Goal: Information Seeking & Learning: Learn about a topic

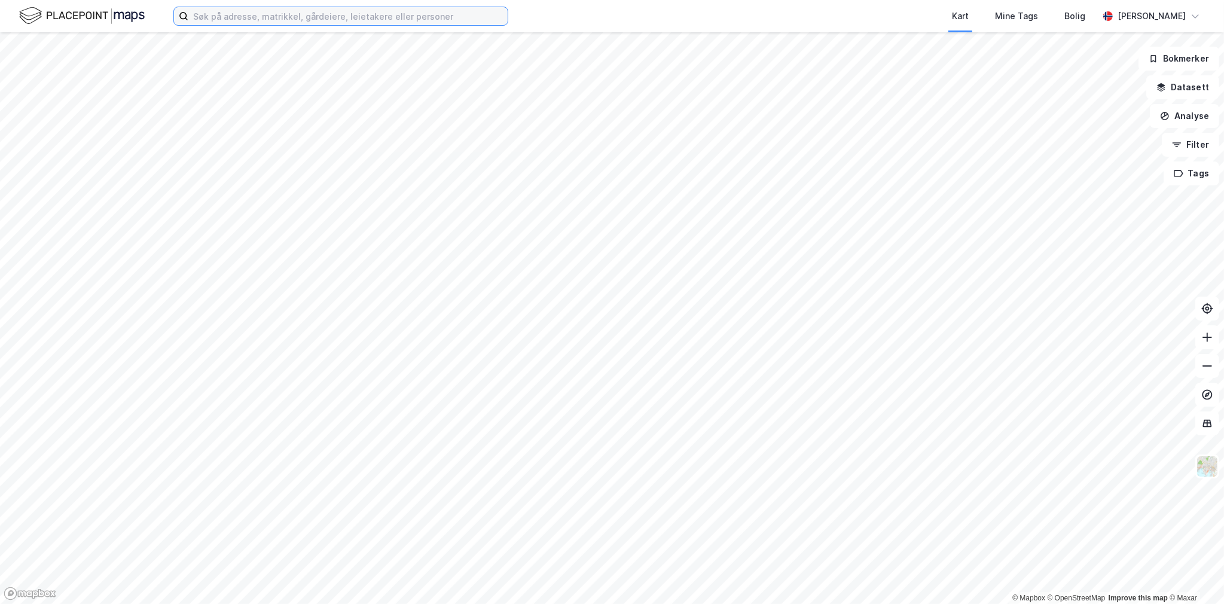
click at [273, 20] on input at bounding box center [347, 16] width 319 height 18
click at [354, 7] on label "[STREET_ADDRESS]" at bounding box center [340, 16] width 335 height 19
click at [354, 7] on input "[STREET_ADDRESS]" at bounding box center [340, 16] width 305 height 18
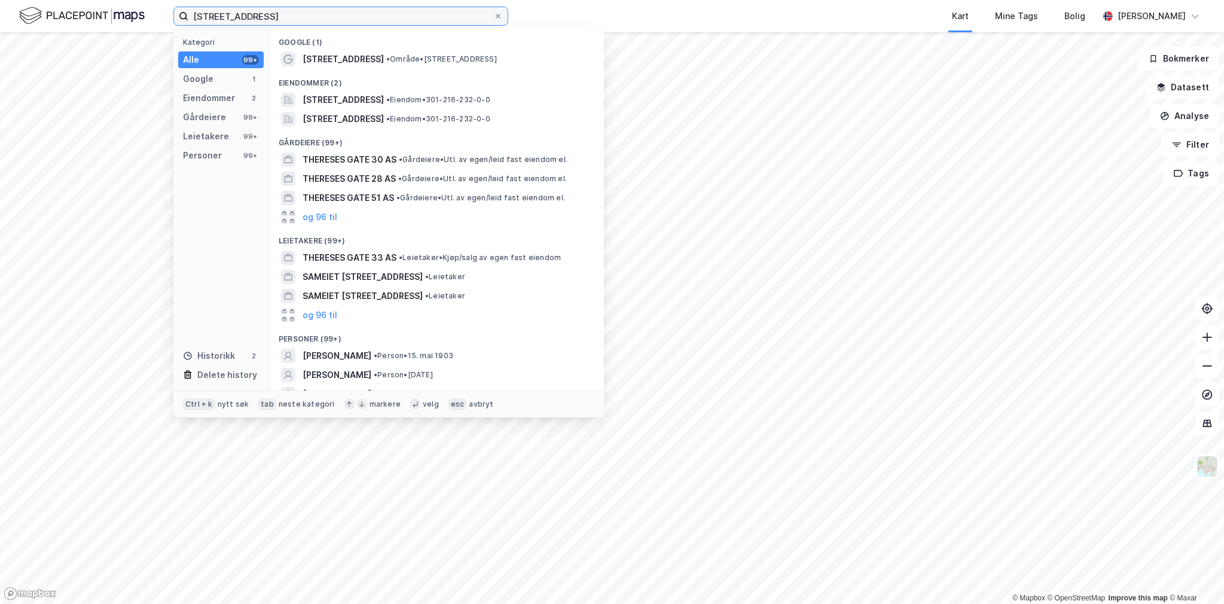
click at [350, 16] on input "[STREET_ADDRESS]" at bounding box center [340, 16] width 305 height 18
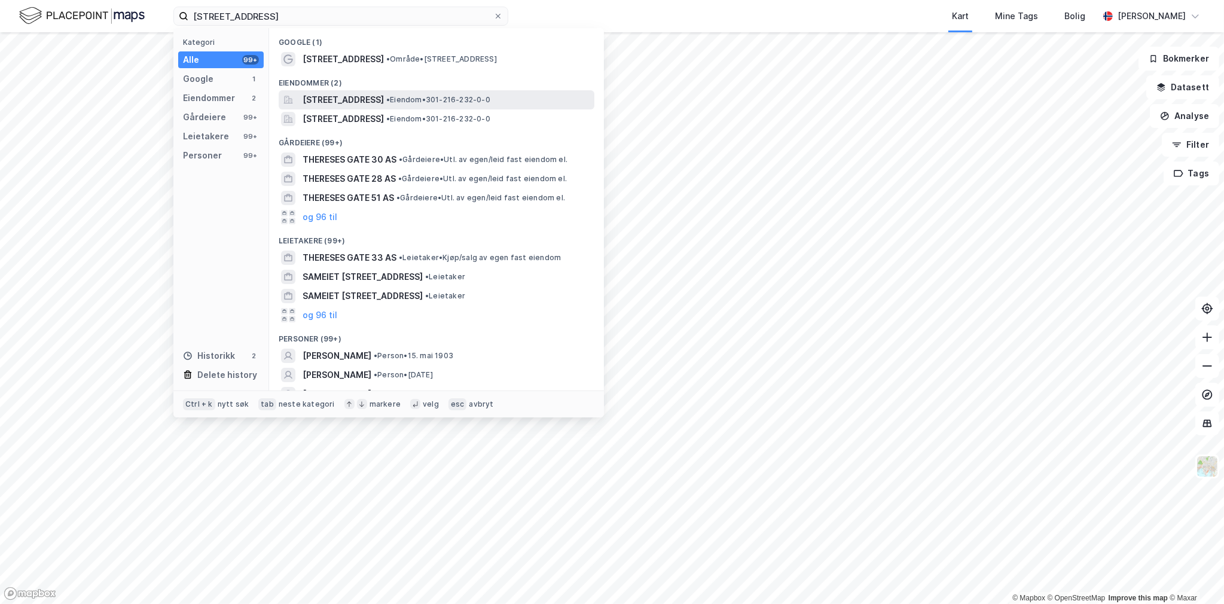
click at [384, 100] on span "[STREET_ADDRESS]" at bounding box center [343, 100] width 81 height 14
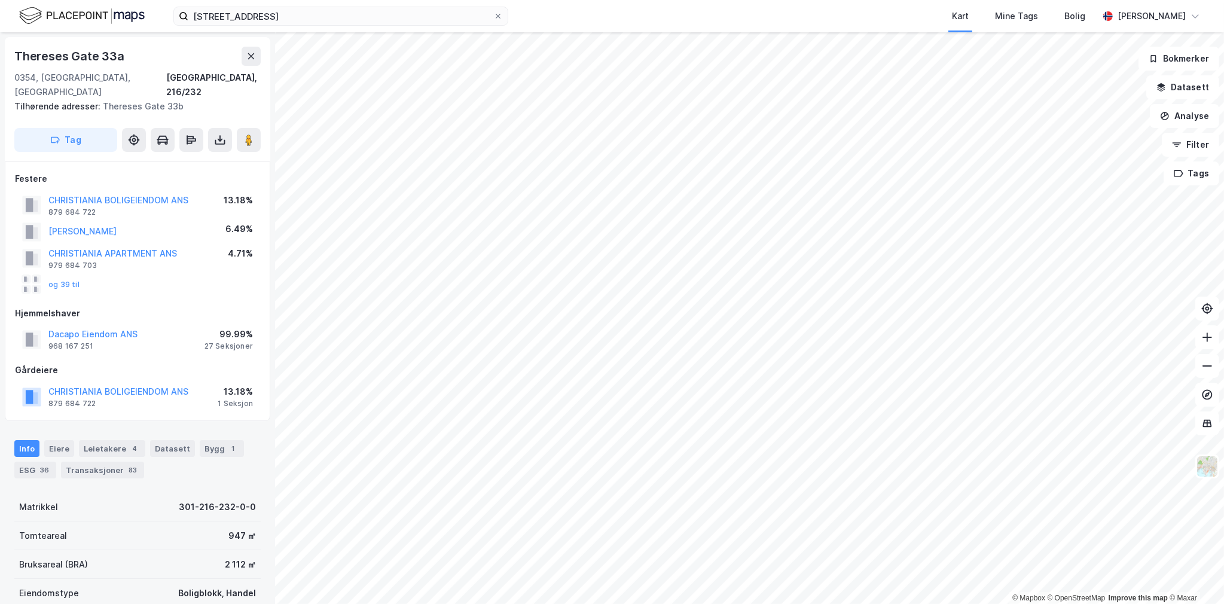
click at [986, 603] on html "[STREET_ADDRESS] Kart Mine Tags Bolig [PERSON_NAME] © Mapbox © OpenStreetMap Im…" at bounding box center [612, 302] width 1224 height 604
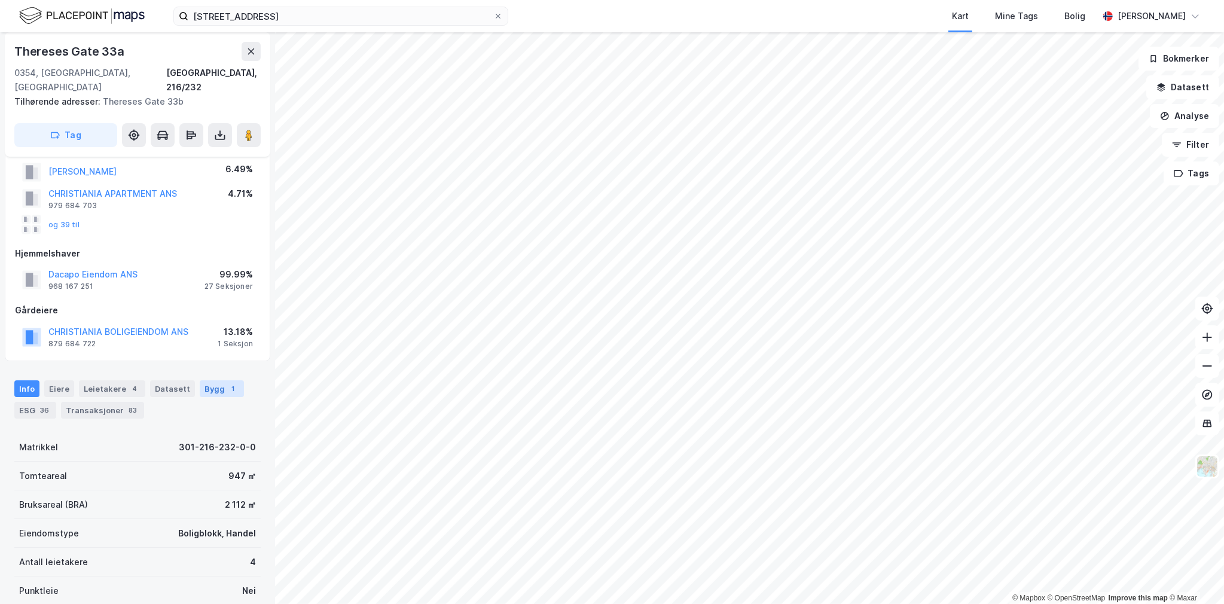
drag, startPoint x: 213, startPoint y: 388, endPoint x: 212, endPoint y: 377, distance: 10.8
click at [213, 385] on div "Info [PERSON_NAME] 4 Datasett Bygg 1 ESG 36 Transaksjoner 83" at bounding box center [137, 399] width 246 height 38
click at [212, 380] on div "Bygg 1" at bounding box center [222, 388] width 44 height 17
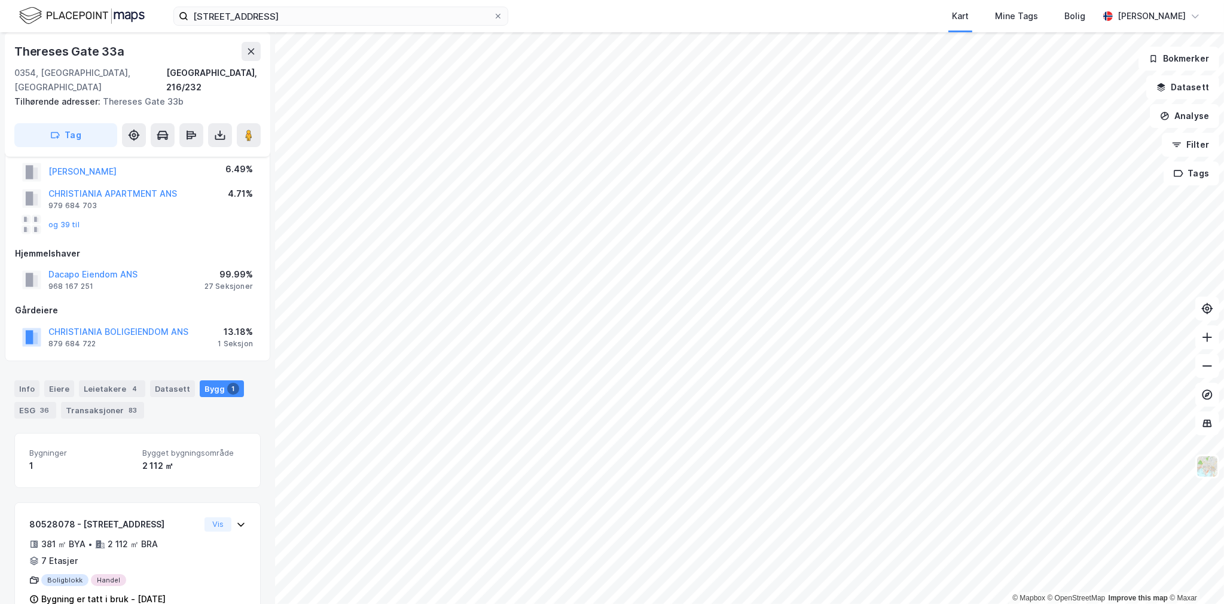
scroll to position [77, 0]
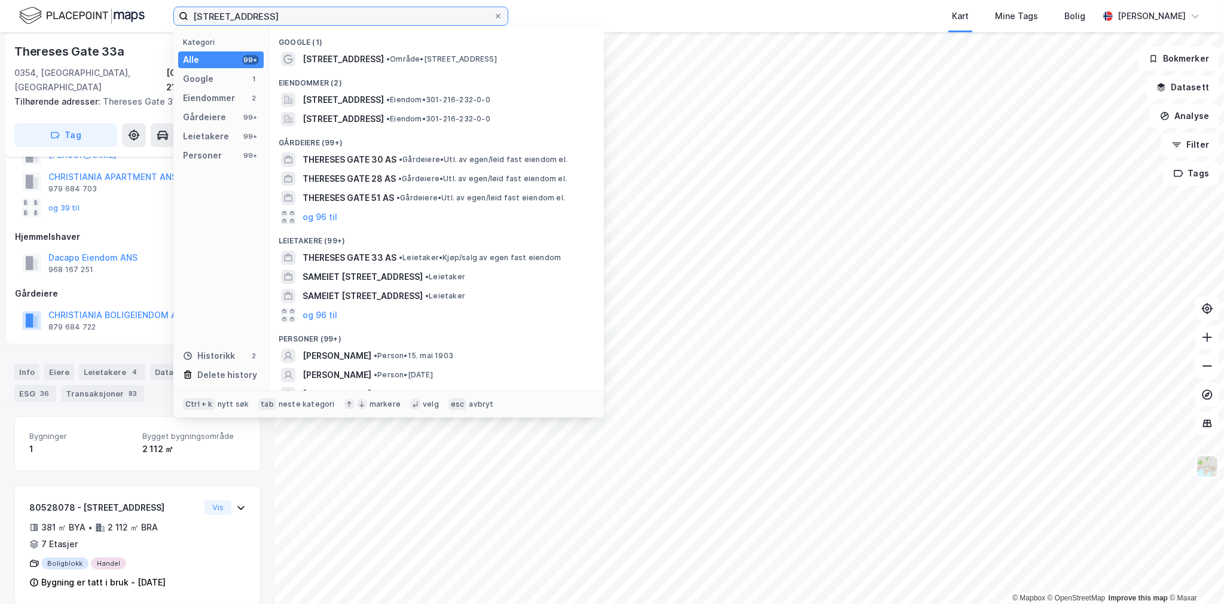
click at [344, 22] on input "[STREET_ADDRESS]" at bounding box center [340, 16] width 305 height 18
drag, startPoint x: 344, startPoint y: 22, endPoint x: 340, endPoint y: 32, distance: 10.7
click at [340, 26] on div "[STREET_ADDRESS] Kategori Alle 99+ Google 1 Eiendommer 2 Gårdeiere 99+ Leietake…" at bounding box center [340, 16] width 335 height 19
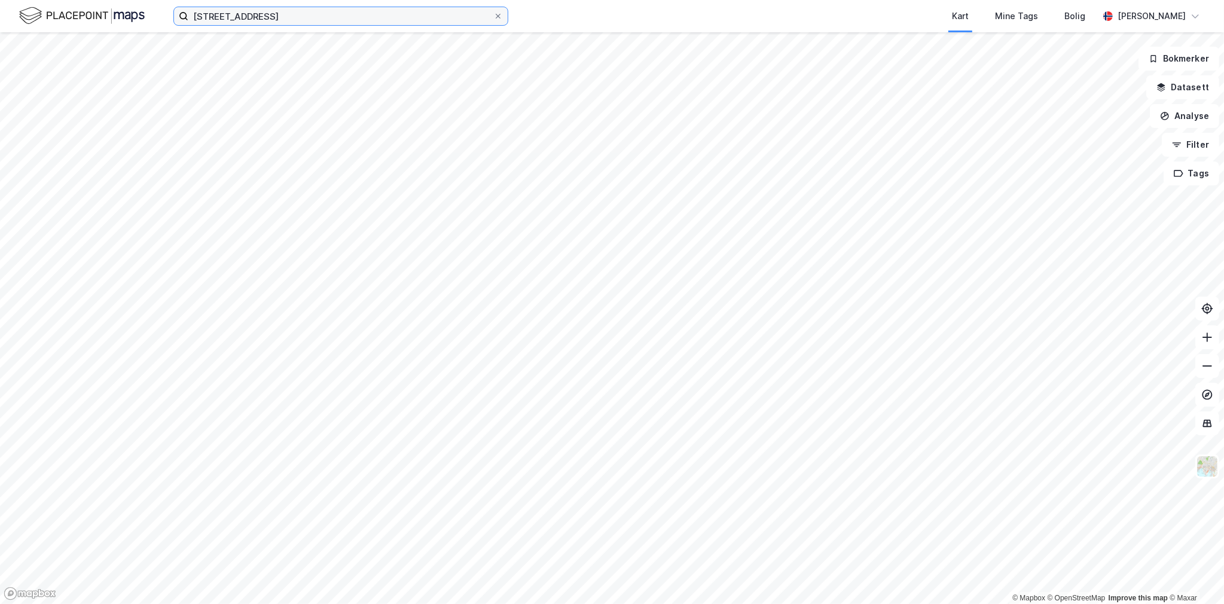
click at [304, 13] on input "[STREET_ADDRESS]" at bounding box center [340, 16] width 305 height 18
type input "b"
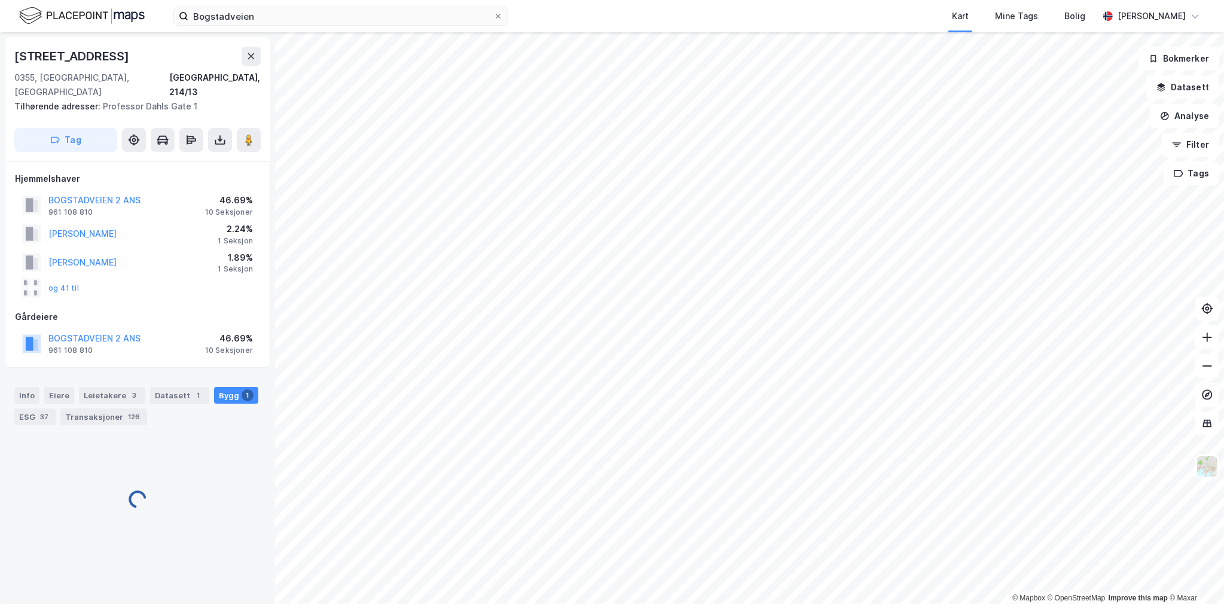
scroll to position [23, 0]
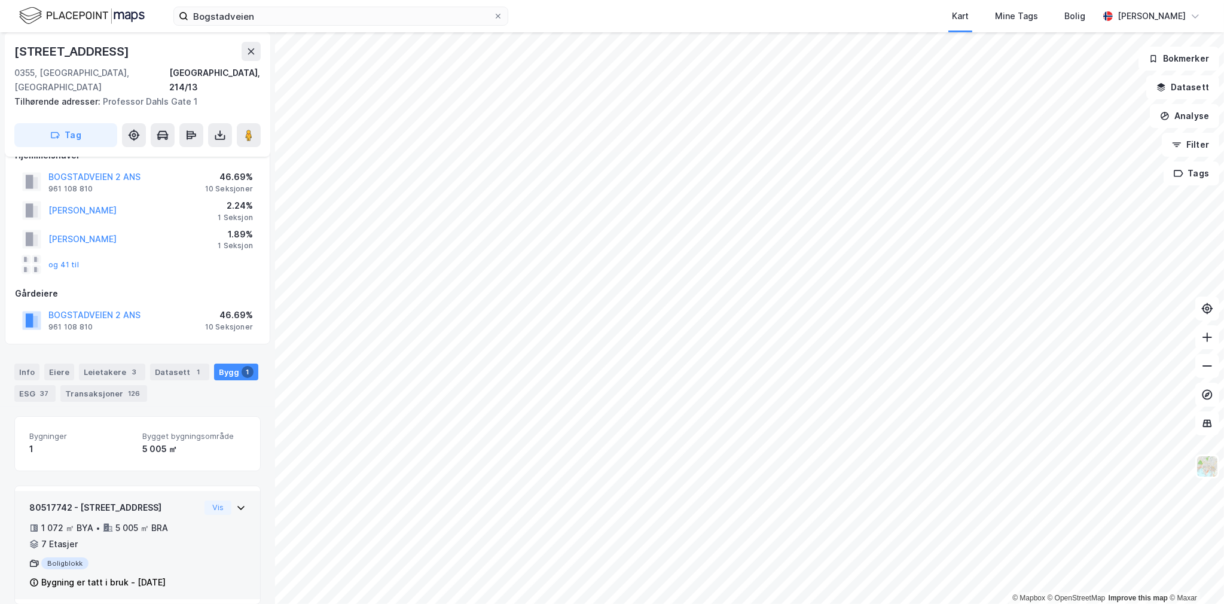
drag, startPoint x: 161, startPoint y: 567, endPoint x: 234, endPoint y: 576, distance: 73.4
click at [234, 576] on div "80517742 - [GEOGRAPHIC_DATA] 2 1 072 ㎡ BYA • 5 005 ㎡ BRA • 7 Etasjer Boligblokk…" at bounding box center [137, 549] width 216 height 99
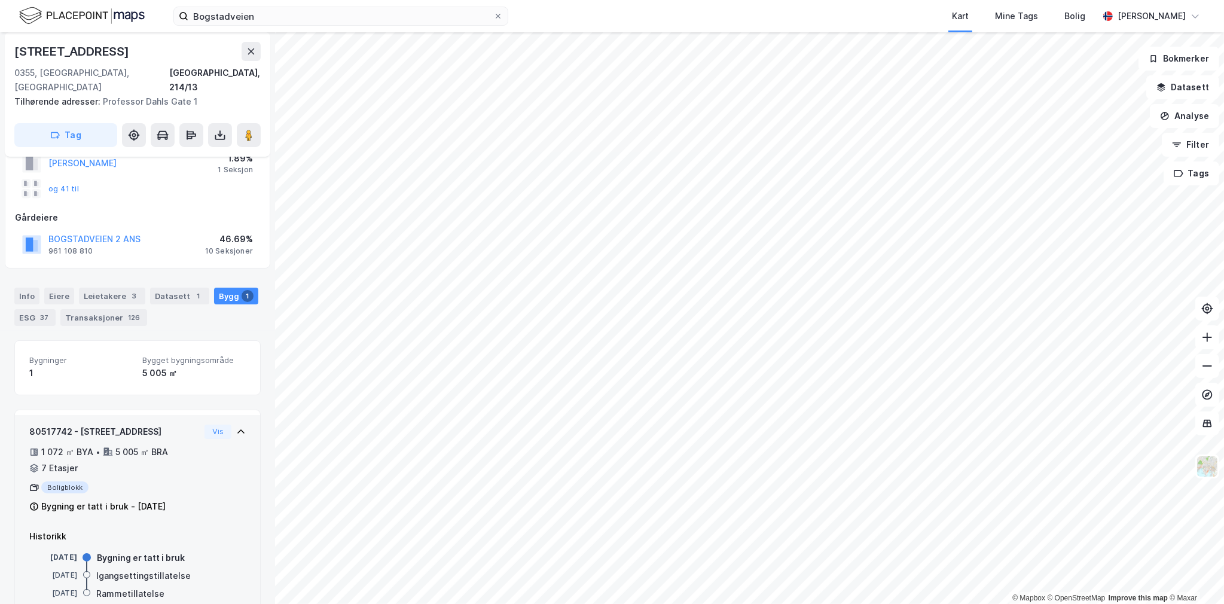
scroll to position [115, 0]
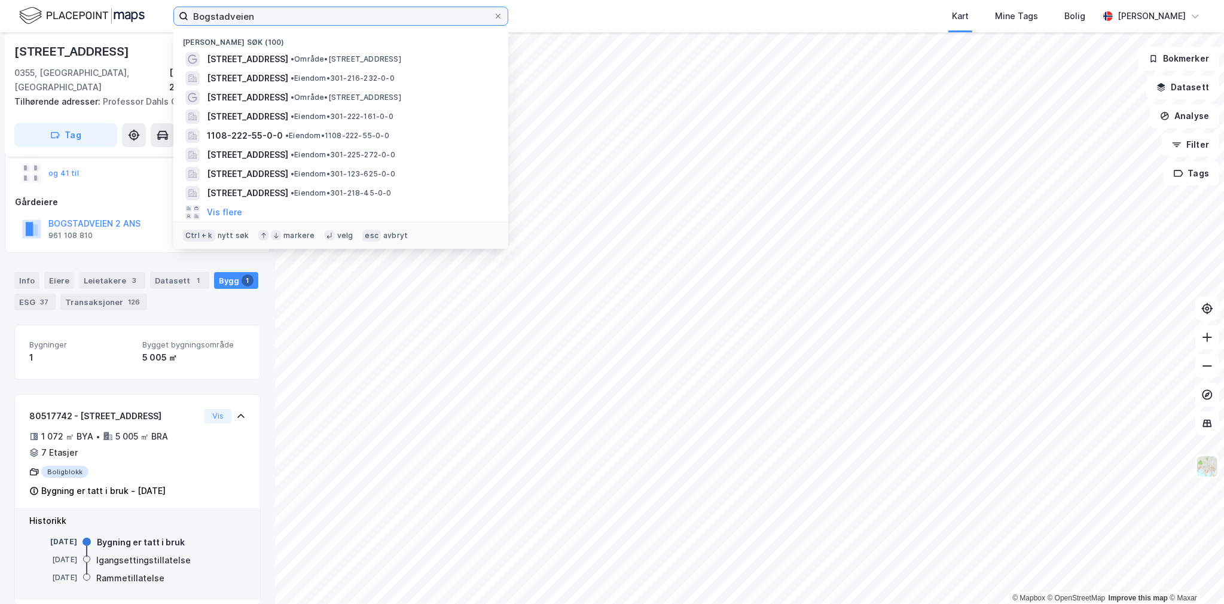
click at [310, 13] on input "Bogstadveien" at bounding box center [340, 16] width 305 height 18
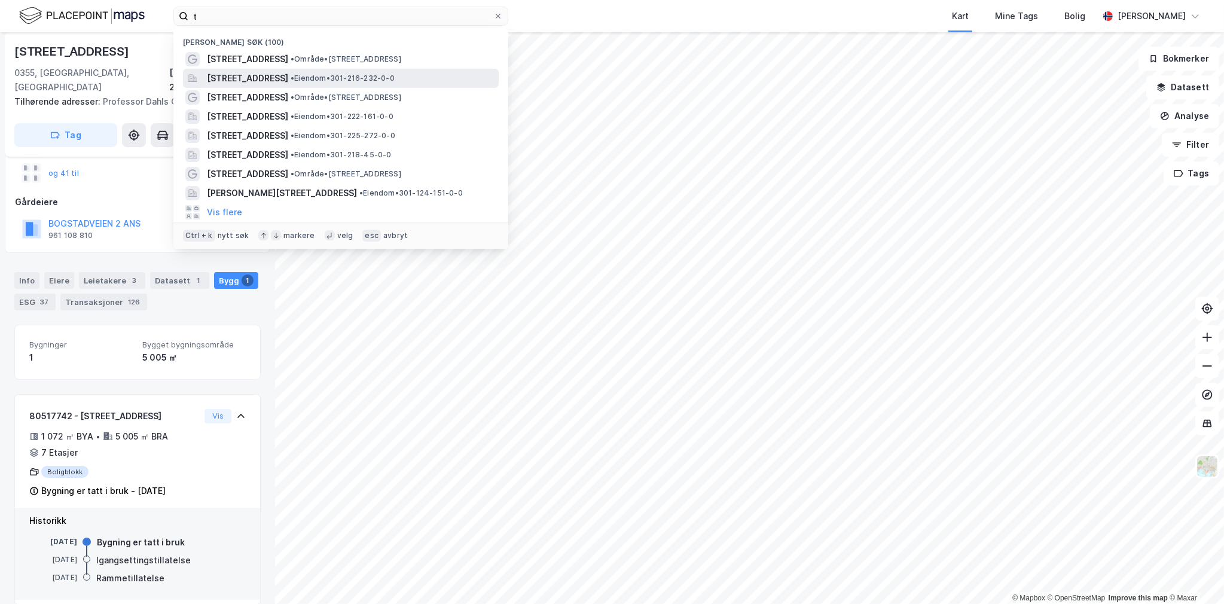
click at [288, 72] on span "[STREET_ADDRESS]" at bounding box center [247, 78] width 81 height 14
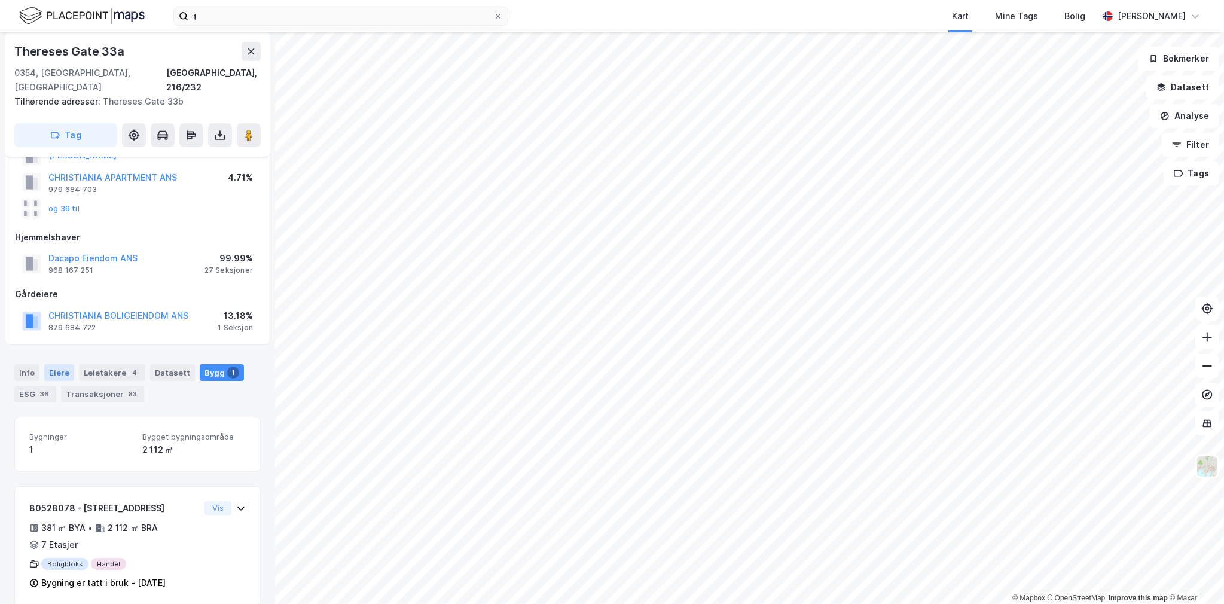
scroll to position [77, 0]
click at [83, 349] on div "Info [PERSON_NAME] 4 Datasett Bygg 1 ESG 36 Transaksjoner 83" at bounding box center [137, 377] width 275 height 57
click at [92, 363] on div "Leietakere 4" at bounding box center [112, 371] width 66 height 17
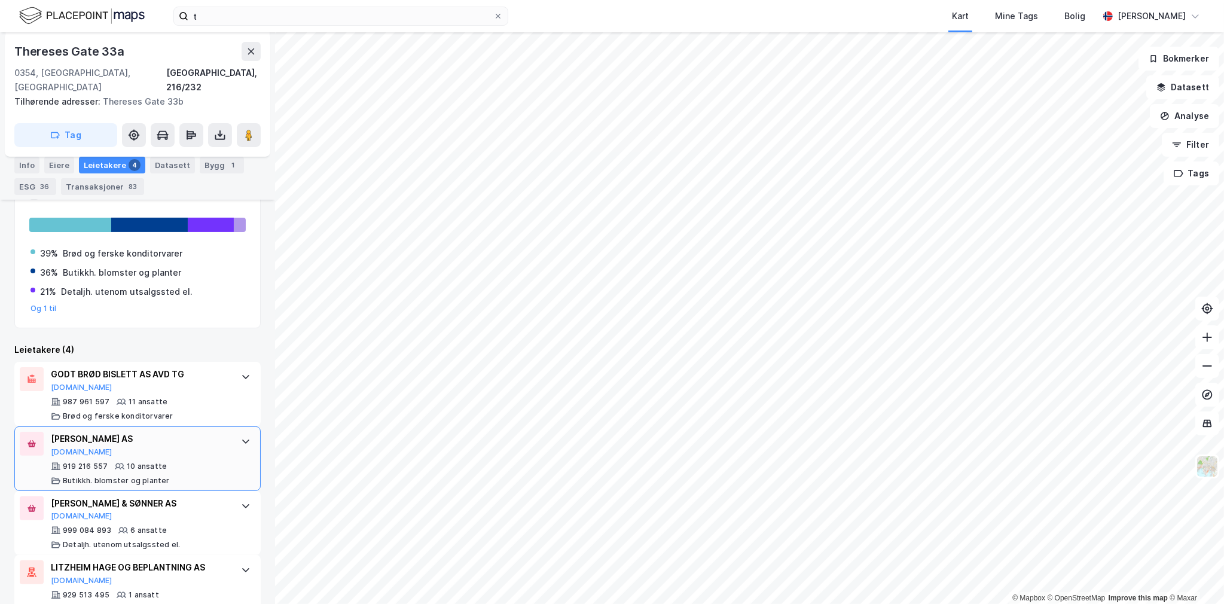
scroll to position [363, 0]
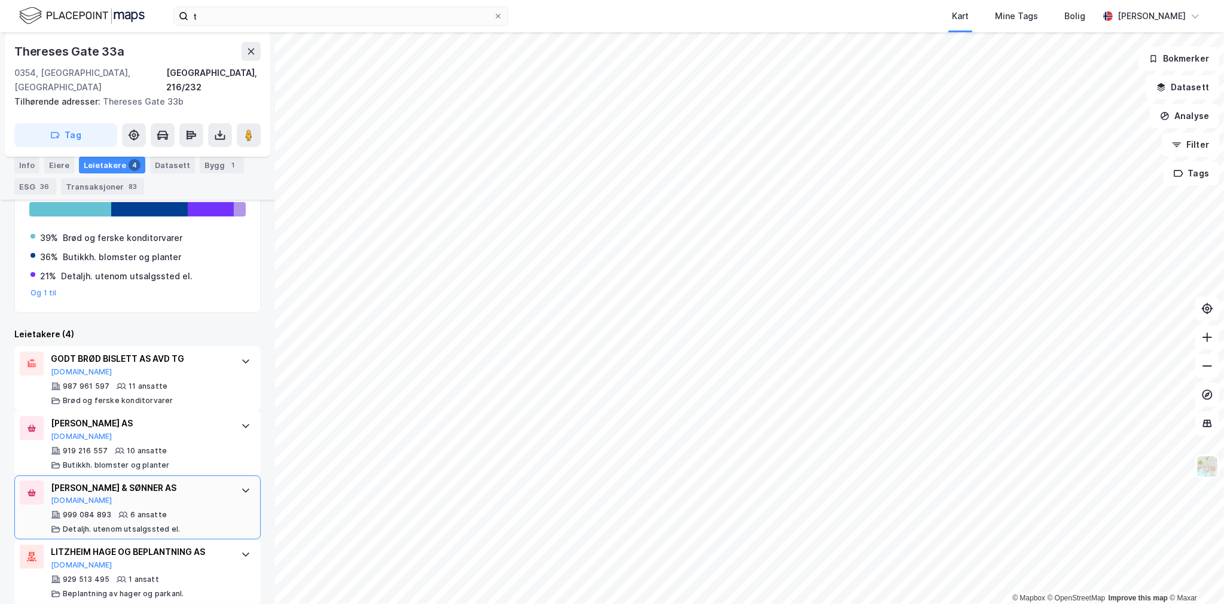
click at [219, 483] on div "[PERSON_NAME] & SØNNER AS [DOMAIN_NAME]" at bounding box center [140, 493] width 178 height 25
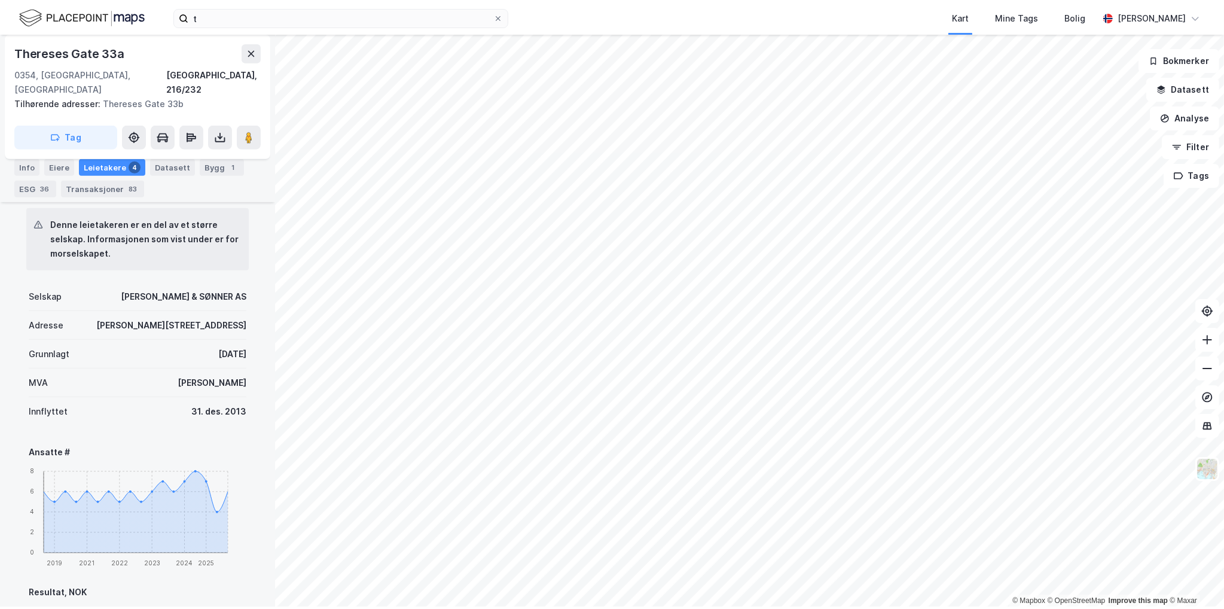
scroll to position [722, 0]
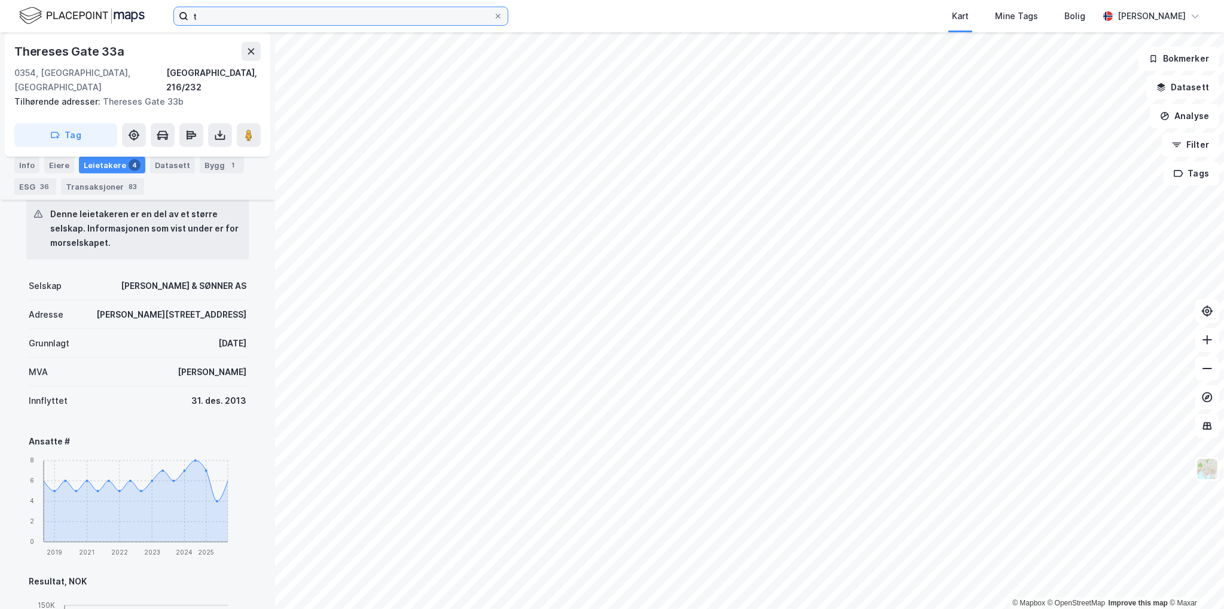
click at [356, 13] on input "t" at bounding box center [340, 16] width 305 height 18
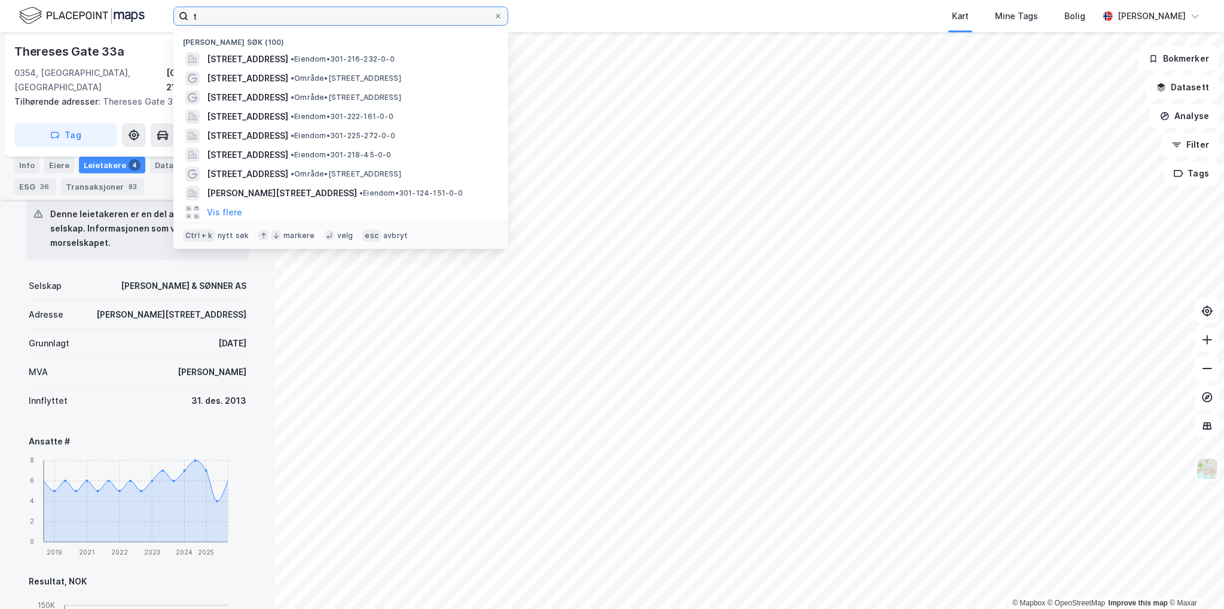
click at [356, 13] on input "t" at bounding box center [340, 16] width 305 height 18
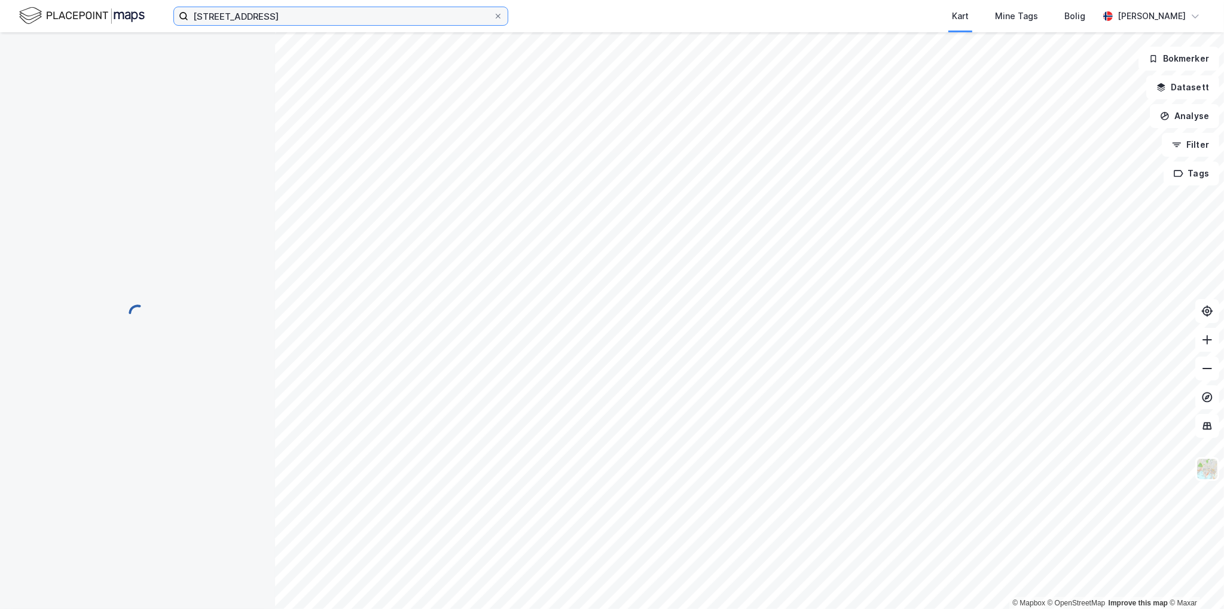
scroll to position [62, 0]
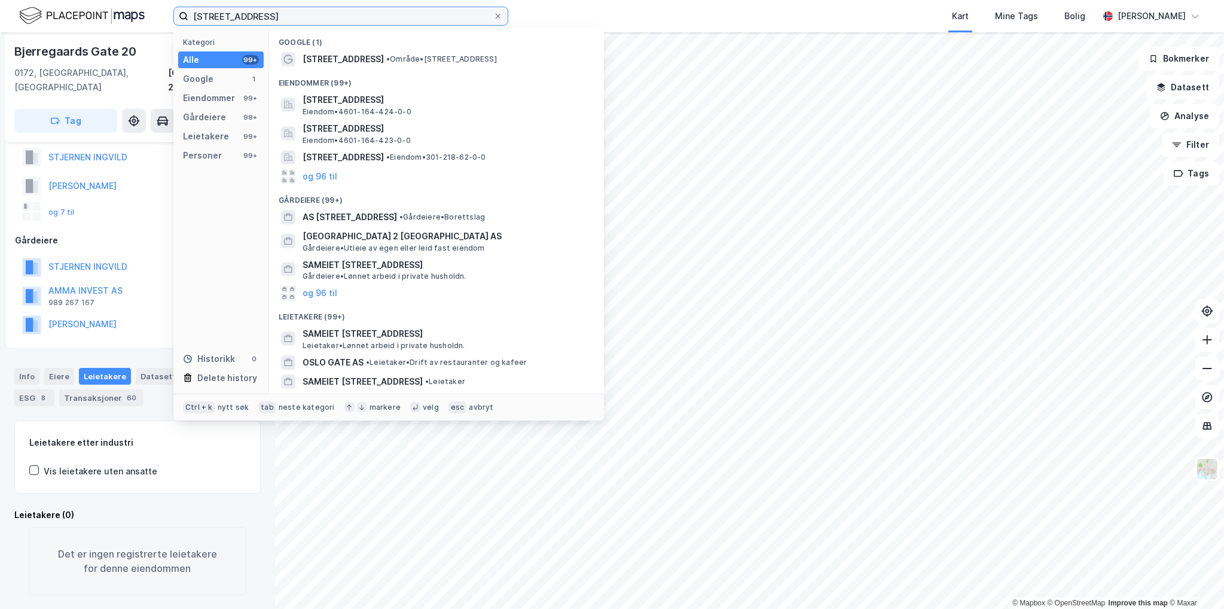
click at [317, 16] on input "[STREET_ADDRESS]" at bounding box center [340, 16] width 305 height 18
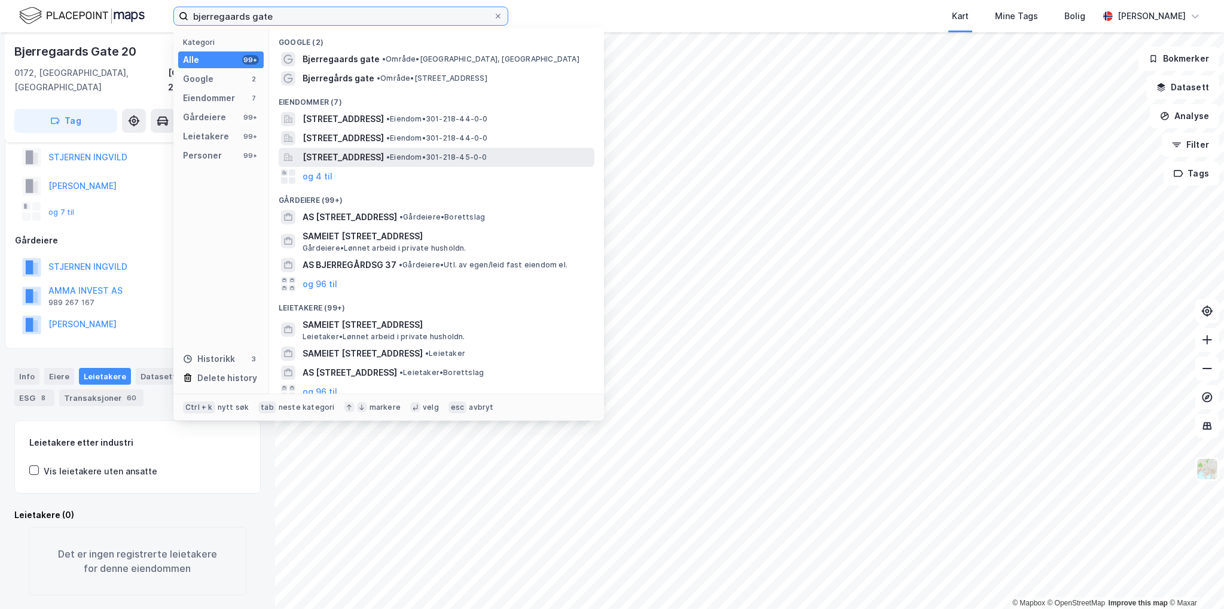
type input "bjerregaards gate"
click at [487, 160] on span "• Eiendom • 301-218-45-0-0" at bounding box center [436, 157] width 101 height 10
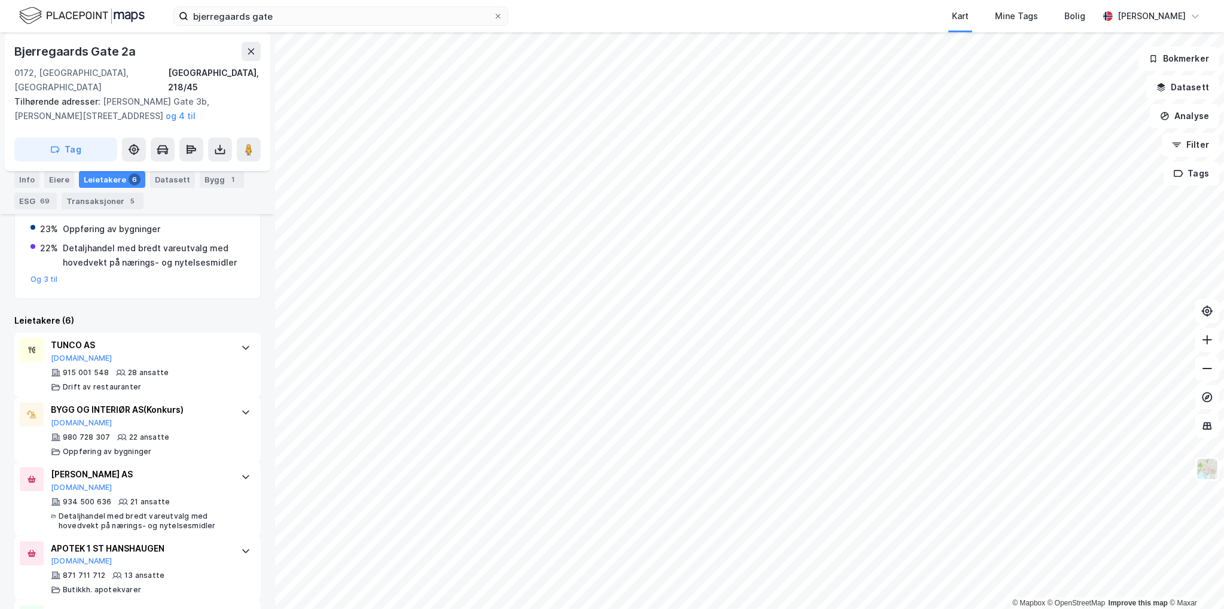
scroll to position [390, 0]
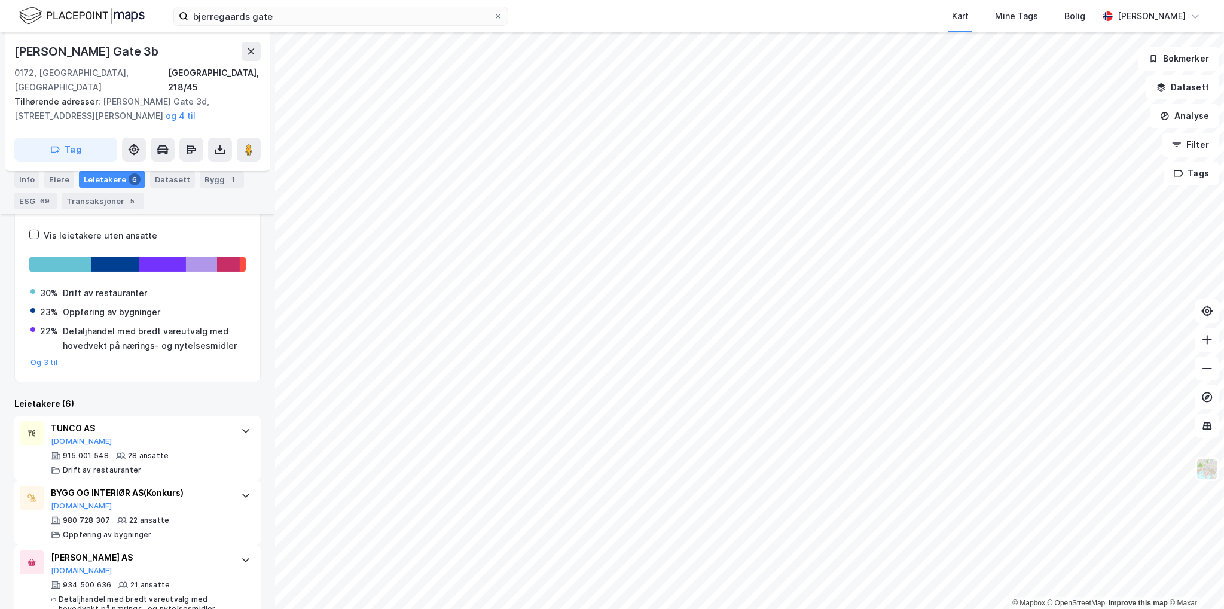
scroll to position [390, 0]
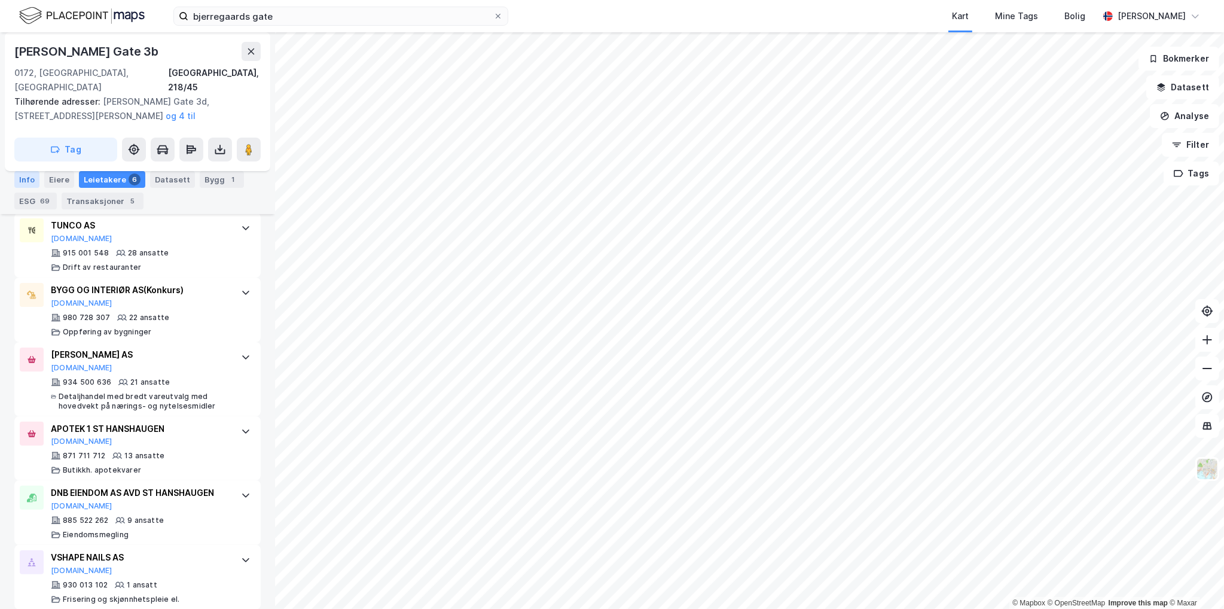
click at [25, 183] on div "Info" at bounding box center [26, 179] width 25 height 17
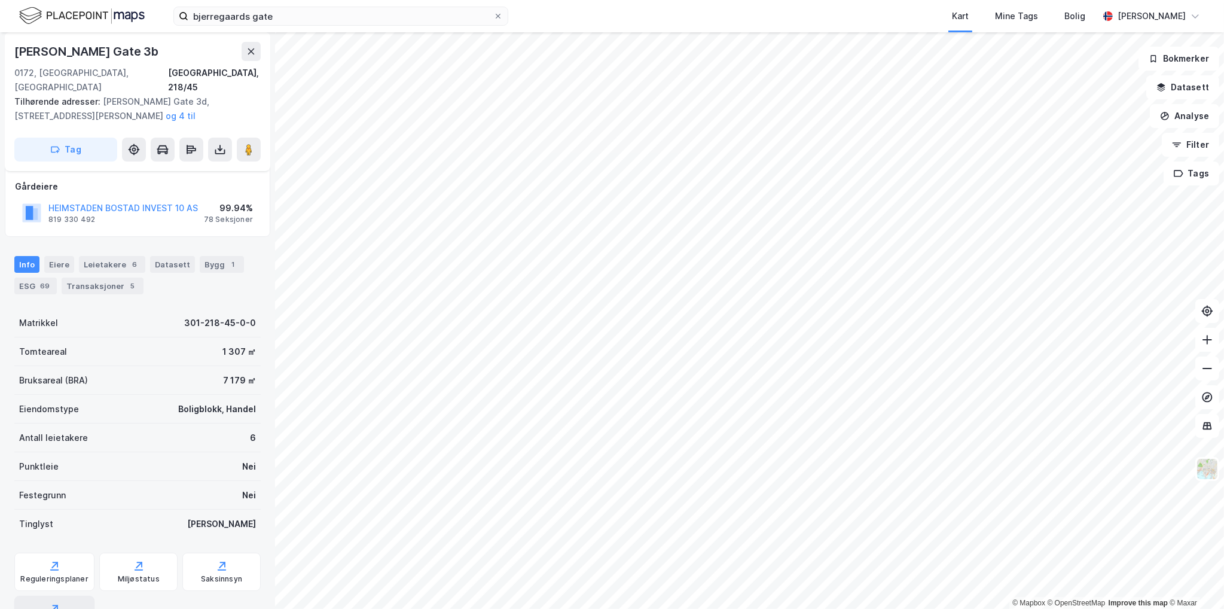
scroll to position [59, 0]
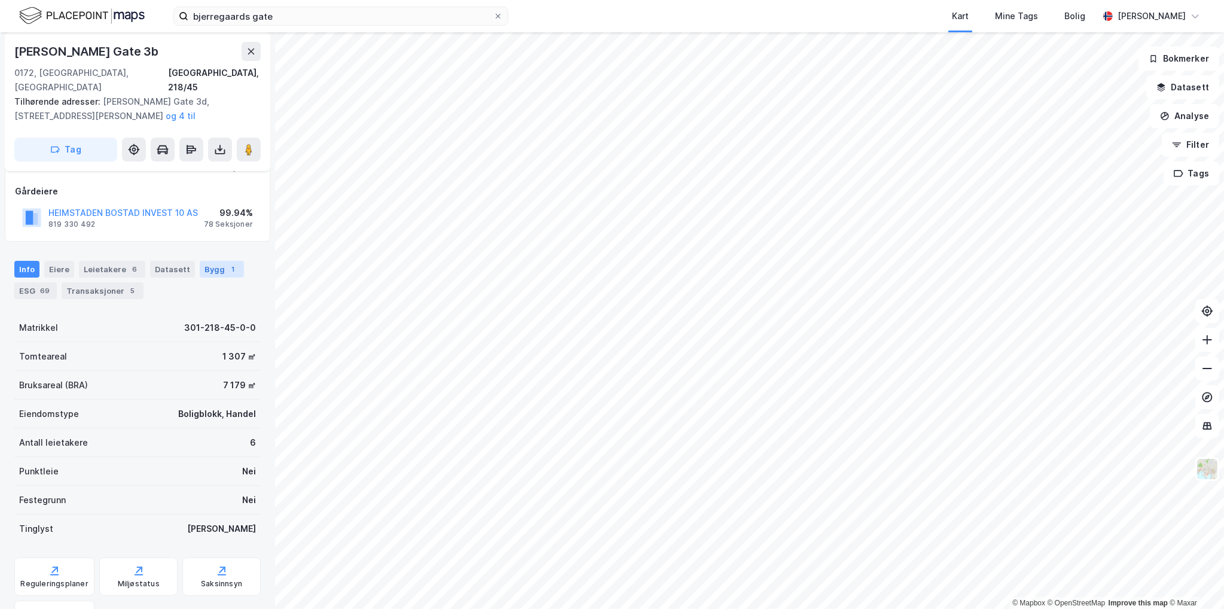
click at [208, 261] on div "Bygg 1" at bounding box center [222, 269] width 44 height 17
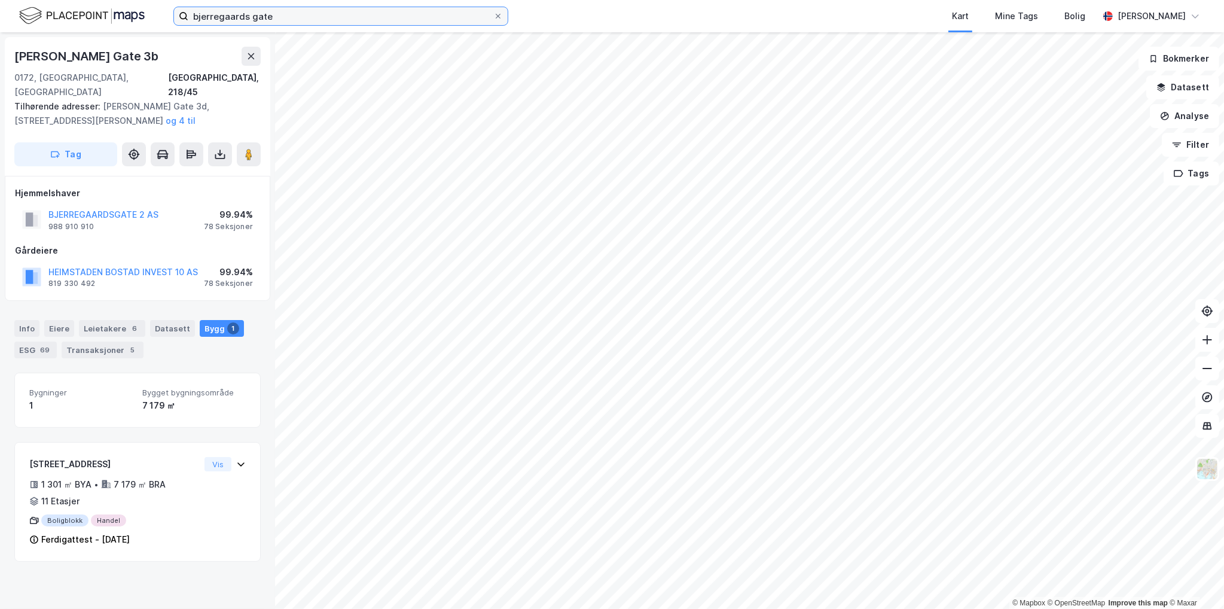
click at [242, 14] on input "bjerregaards gate" at bounding box center [340, 16] width 305 height 18
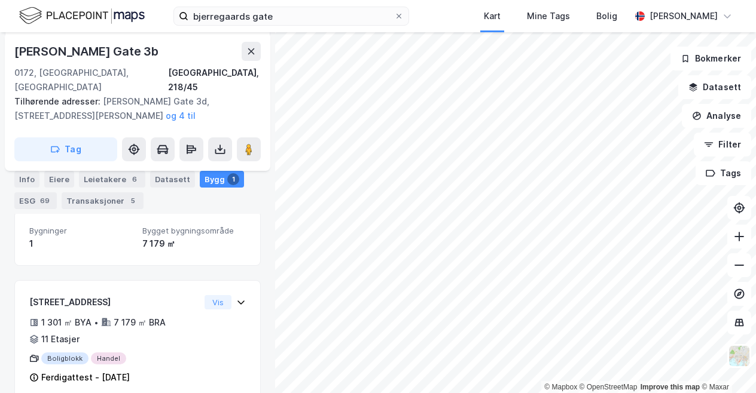
scroll to position [167, 0]
